Goal: Information Seeking & Learning: Check status

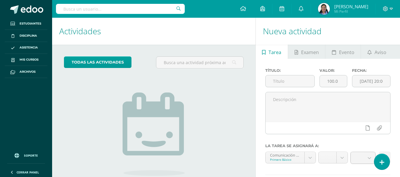
drag, startPoint x: 404, startPoint y: 48, endPoint x: 404, endPoint y: 19, distance: 28.7
click at [400, 19] on html "Estudiantes Disciplina Asistencia Mis cursos Archivos Soporte Ayuda Reportar un…" at bounding box center [200, 88] width 400 height 177
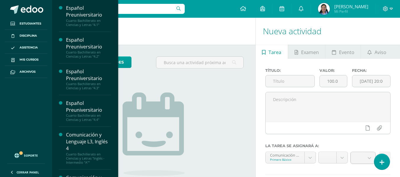
scroll to position [185, 0]
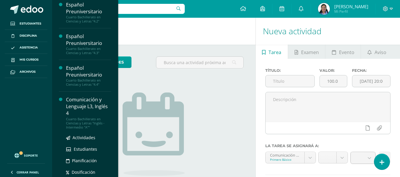
click at [90, 127] on div "Cuarto Bachillerato en Ciencias y Letras "Inglés - Intermedio "A""" at bounding box center [88, 123] width 45 height 12
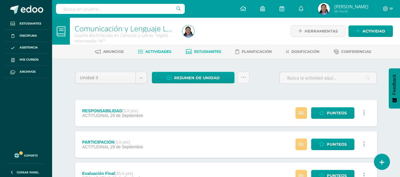
click at [219, 53] on span "Estudiantes" at bounding box center [207, 51] width 27 height 4
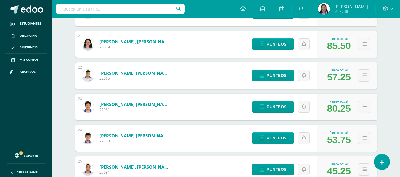
scroll to position [729, 0]
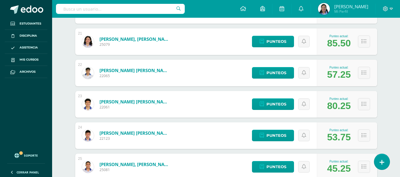
click at [152, 165] on link "Morales Nufio, José Vicente" at bounding box center [135, 165] width 71 height 6
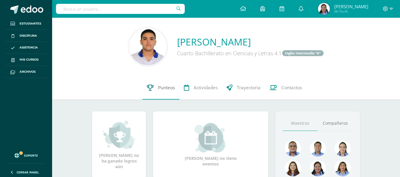
click at [174, 87] on span "Punteos" at bounding box center [166, 88] width 17 height 6
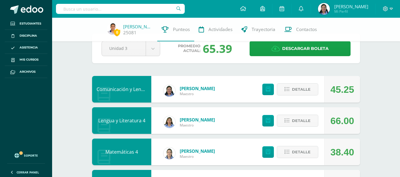
scroll to position [10, 0]
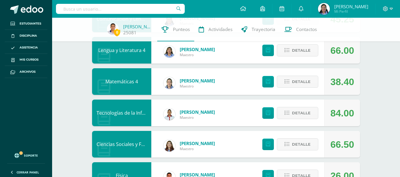
scroll to position [89, 0]
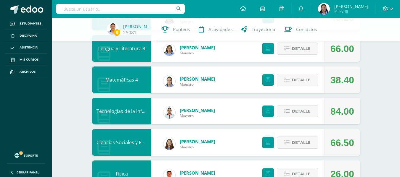
drag, startPoint x: 396, startPoint y: 62, endPoint x: 392, endPoint y: 77, distance: 15.3
click at [392, 77] on div "0 José Morales 25081 Punteos Actividades Trayectoria Contactos Pendiente Unidad…" at bounding box center [226, 173] width 348 height 491
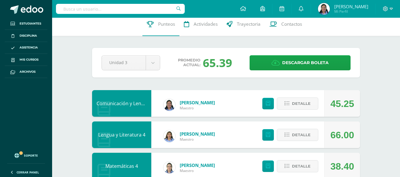
scroll to position [0, 0]
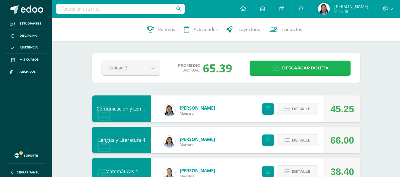
click at [292, 64] on span "Descargar boleta" at bounding box center [305, 68] width 47 height 15
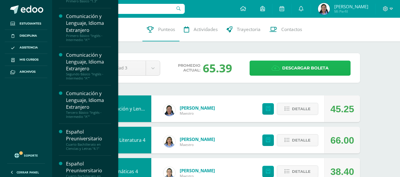
scroll to position [27, 0]
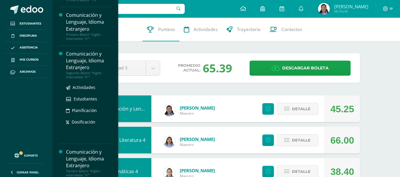
click at [91, 61] on div "Comunicación y Lenguaje, Idioma Extranjero" at bounding box center [88, 61] width 45 height 20
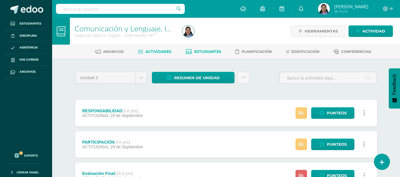
click at [200, 49] on link "Estudiantes" at bounding box center [204, 51] width 36 height 9
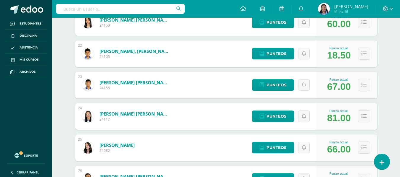
scroll to position [740, 0]
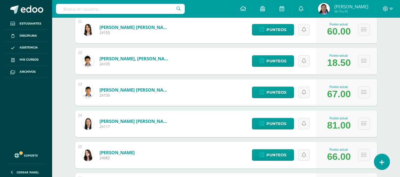
click at [135, 59] on link "Méndez Asmén, Samuel Elí Noé" at bounding box center [135, 59] width 71 height 6
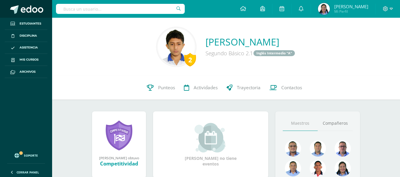
click at [40, 9] on span at bounding box center [32, 9] width 23 height 9
